Goal: Task Accomplishment & Management: Manage account settings

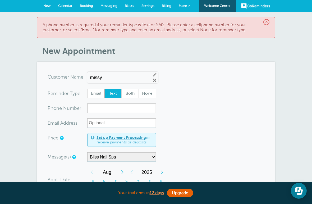
type input "missy"
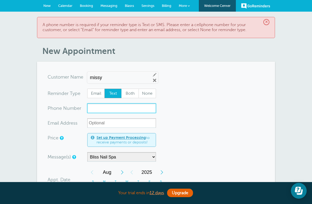
click at [128, 108] on input "xxx-no-autofill" at bounding box center [121, 109] width 69 height 10
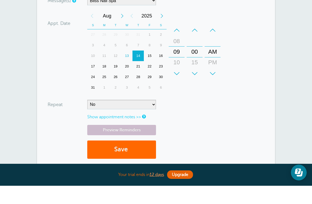
scroll to position [138, 0]
type input "17578165129"
click at [145, 159] on button "Save" at bounding box center [121, 168] width 69 height 18
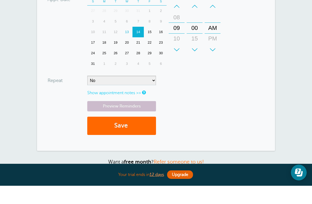
scroll to position [158, 0]
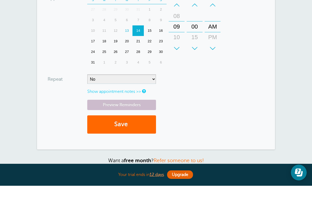
click at [138, 134] on button "Save" at bounding box center [121, 143] width 69 height 18
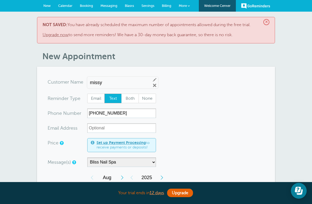
click at [168, 7] on span "Billing" at bounding box center [167, 6] width 10 height 4
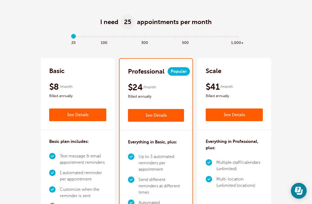
scroll to position [22, 0]
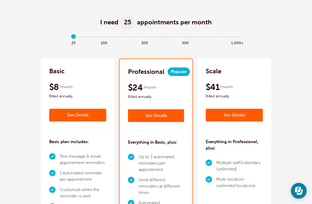
click at [91, 117] on link "See Details" at bounding box center [77, 115] width 57 height 13
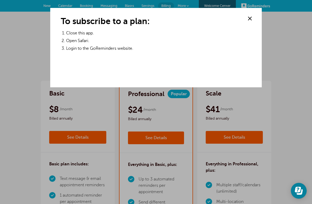
click at [310, 102] on div at bounding box center [156, 102] width 312 height 204
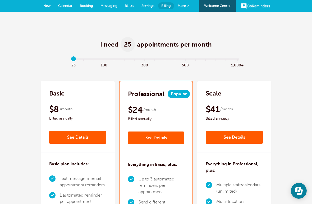
type input "0"
click at [97, 134] on link "See Details" at bounding box center [77, 137] width 57 height 13
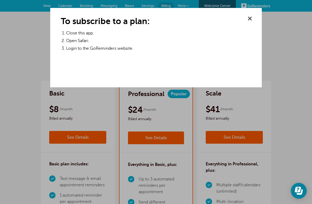
click at [251, 19] on span at bounding box center [250, 19] width 8 height 8
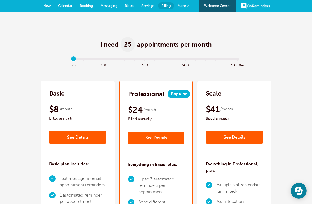
click at [62, 135] on link "See Details" at bounding box center [77, 137] width 57 height 13
